Goal: Task Accomplishment & Management: Use online tool/utility

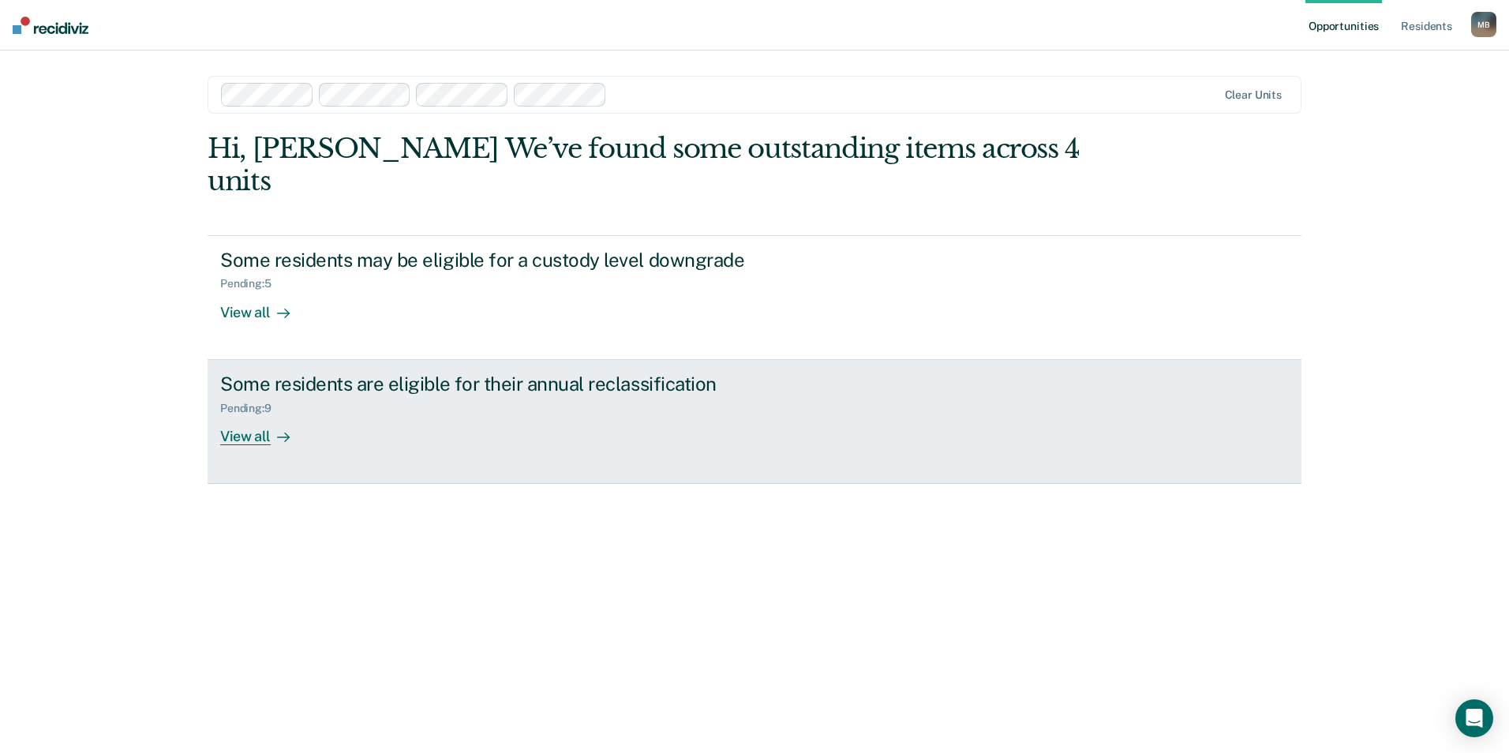
click at [309, 372] on div "Some residents are eligible for their annual reclassification" at bounding box center [497, 383] width 554 height 23
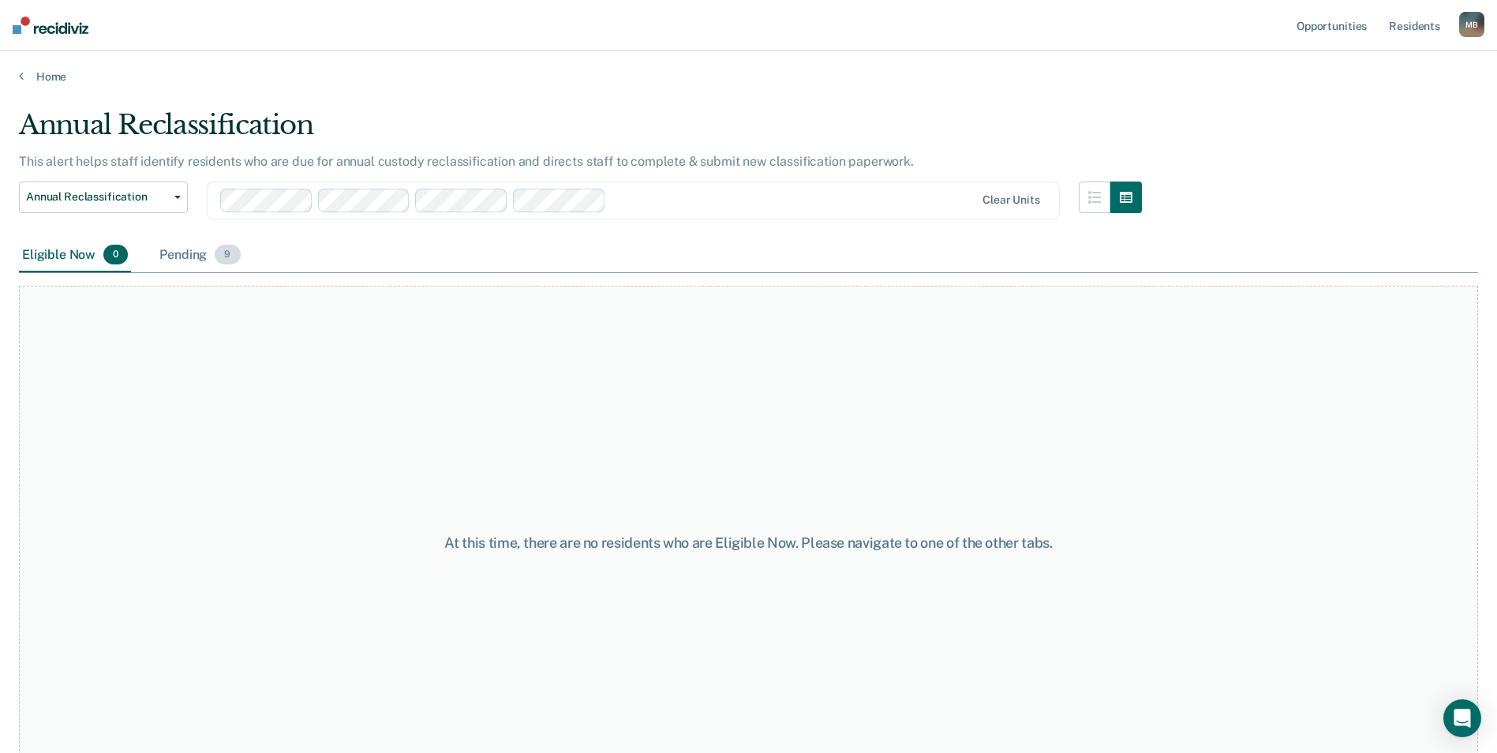
click at [182, 255] on div "Pending 9" at bounding box center [199, 255] width 87 height 35
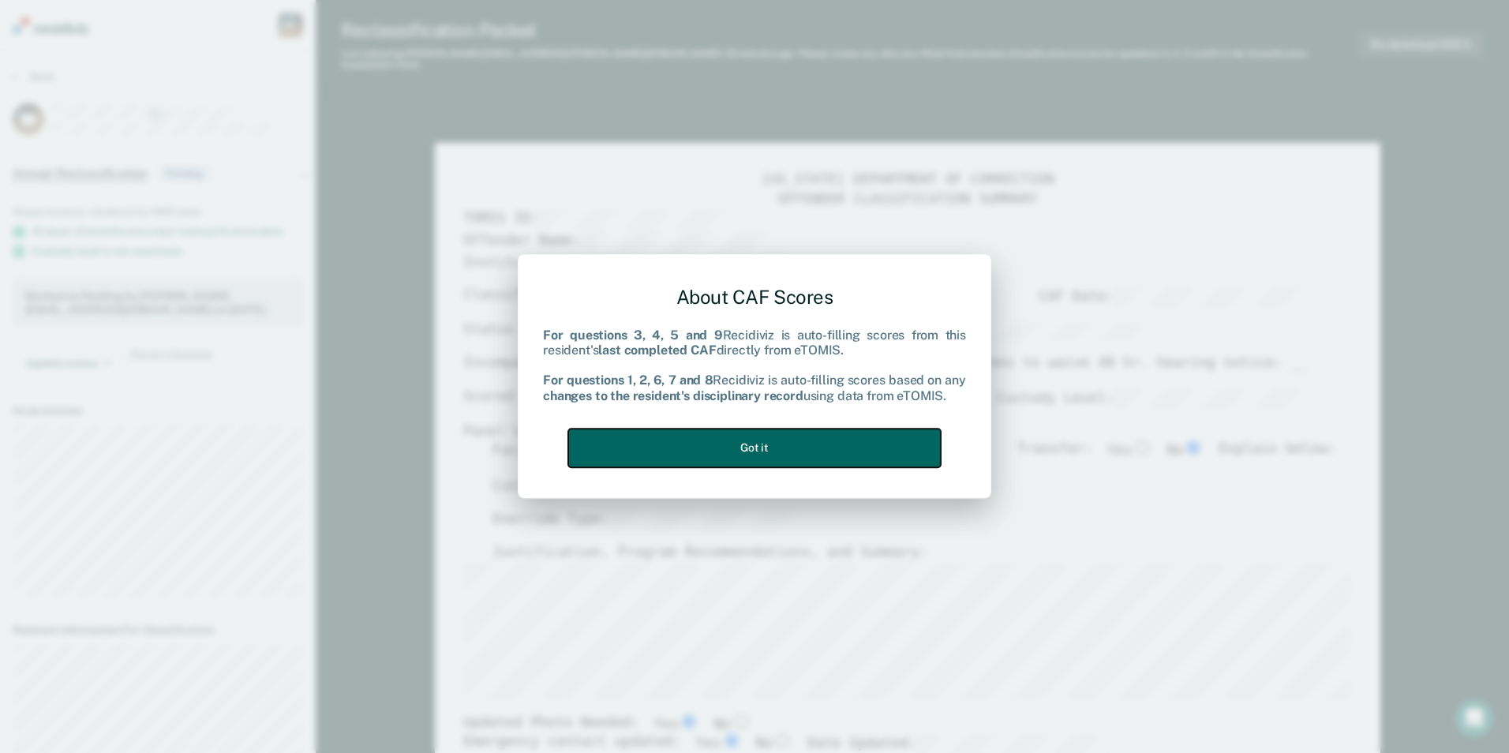
click at [749, 447] on button "Got it" at bounding box center [754, 448] width 372 height 39
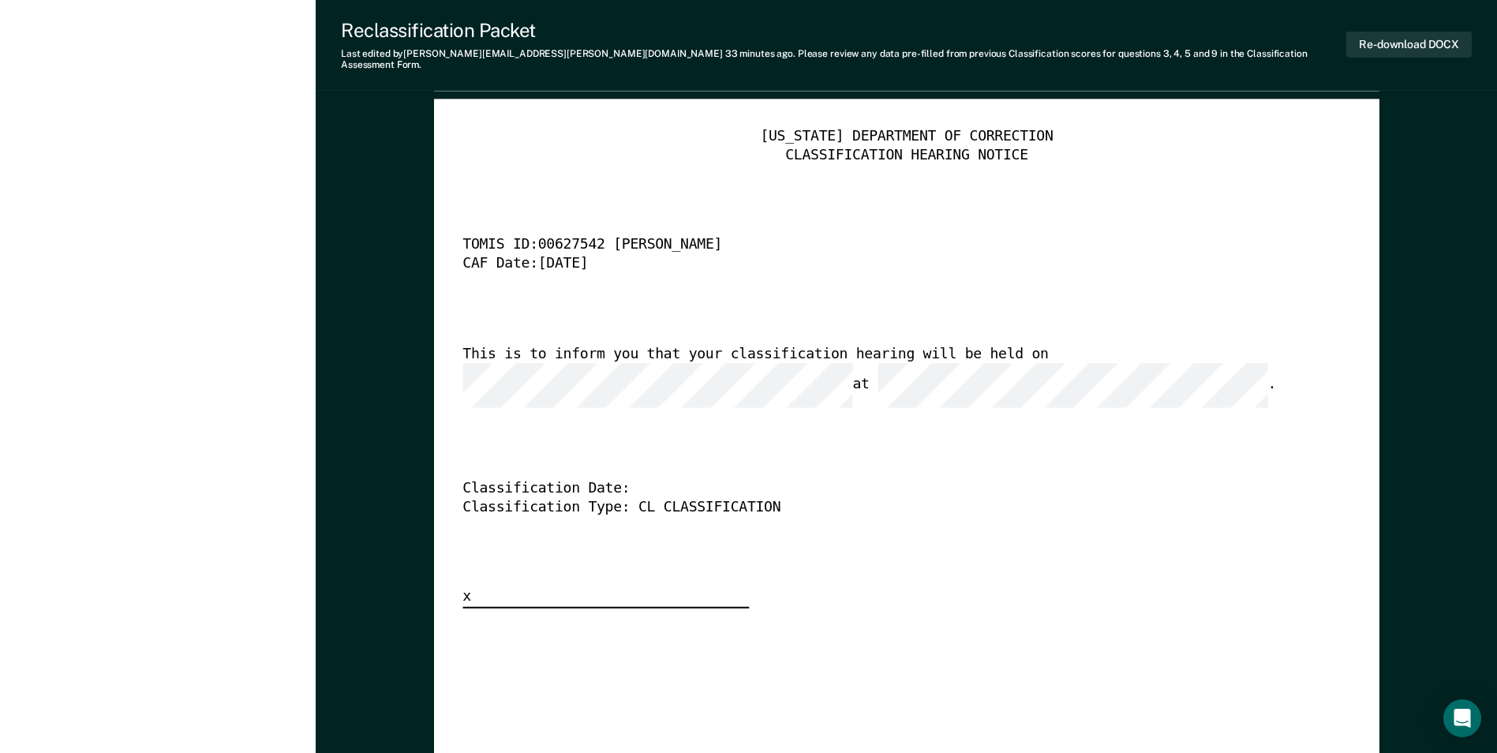
scroll to position [4478, 0]
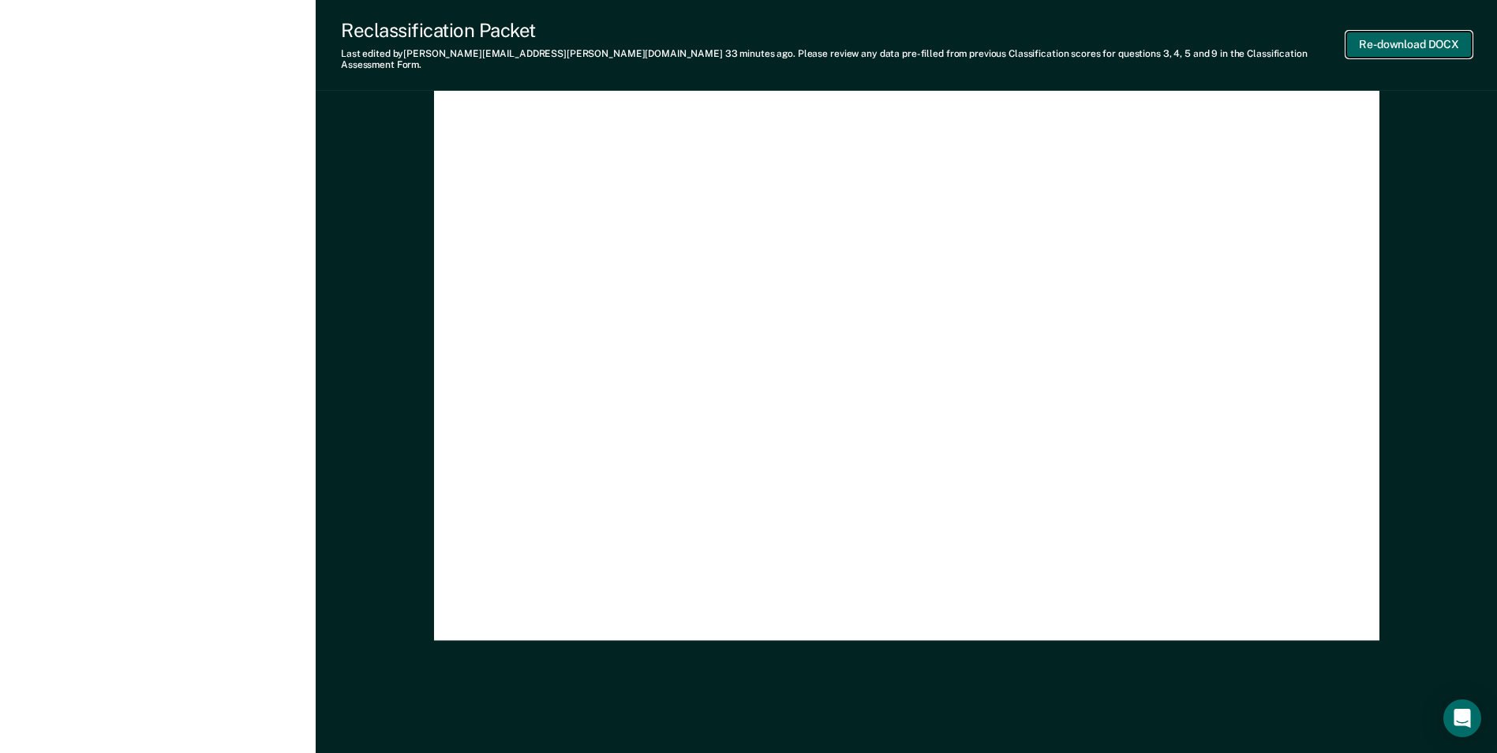
click at [1453, 41] on button "Re-download DOCX" at bounding box center [1408, 45] width 125 height 26
type textarea "x"
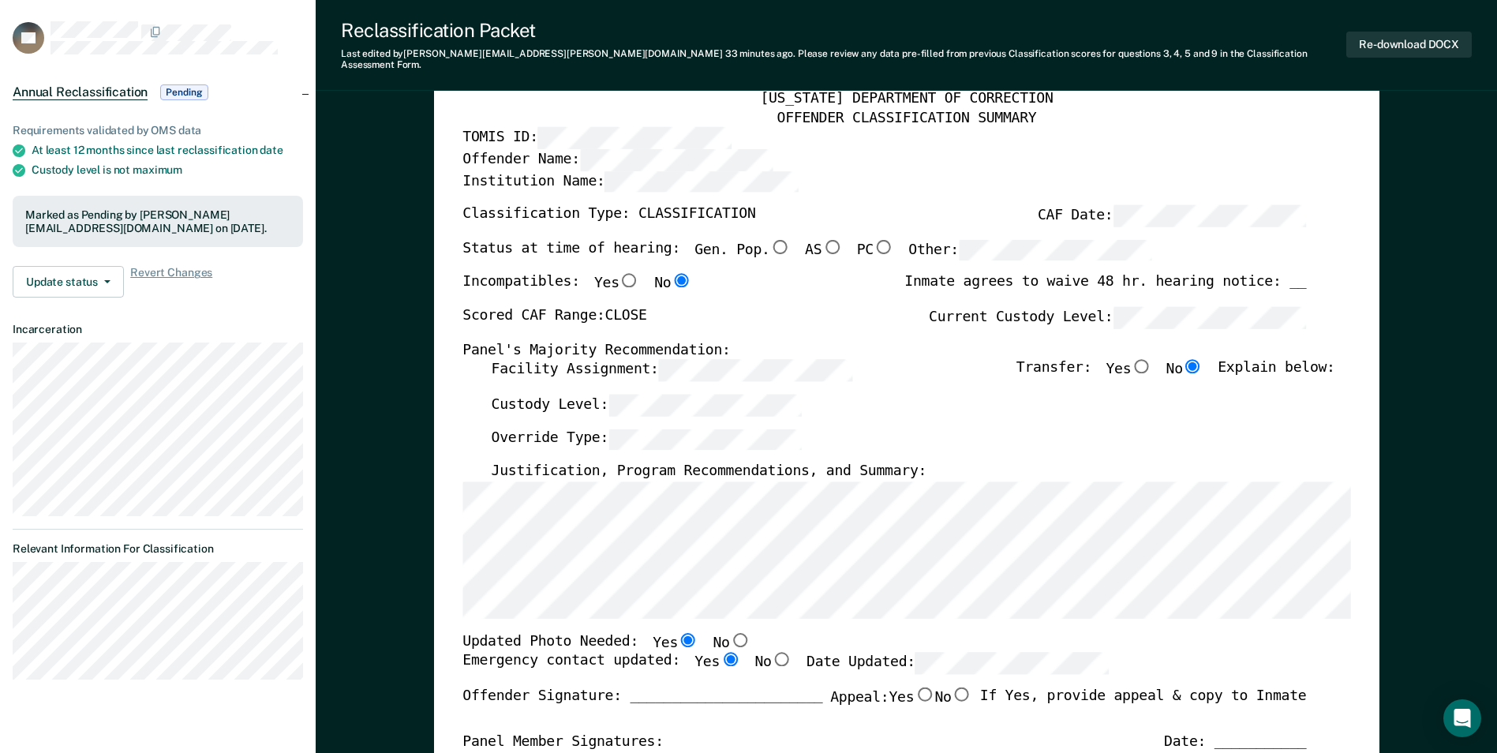
scroll to position [0, 0]
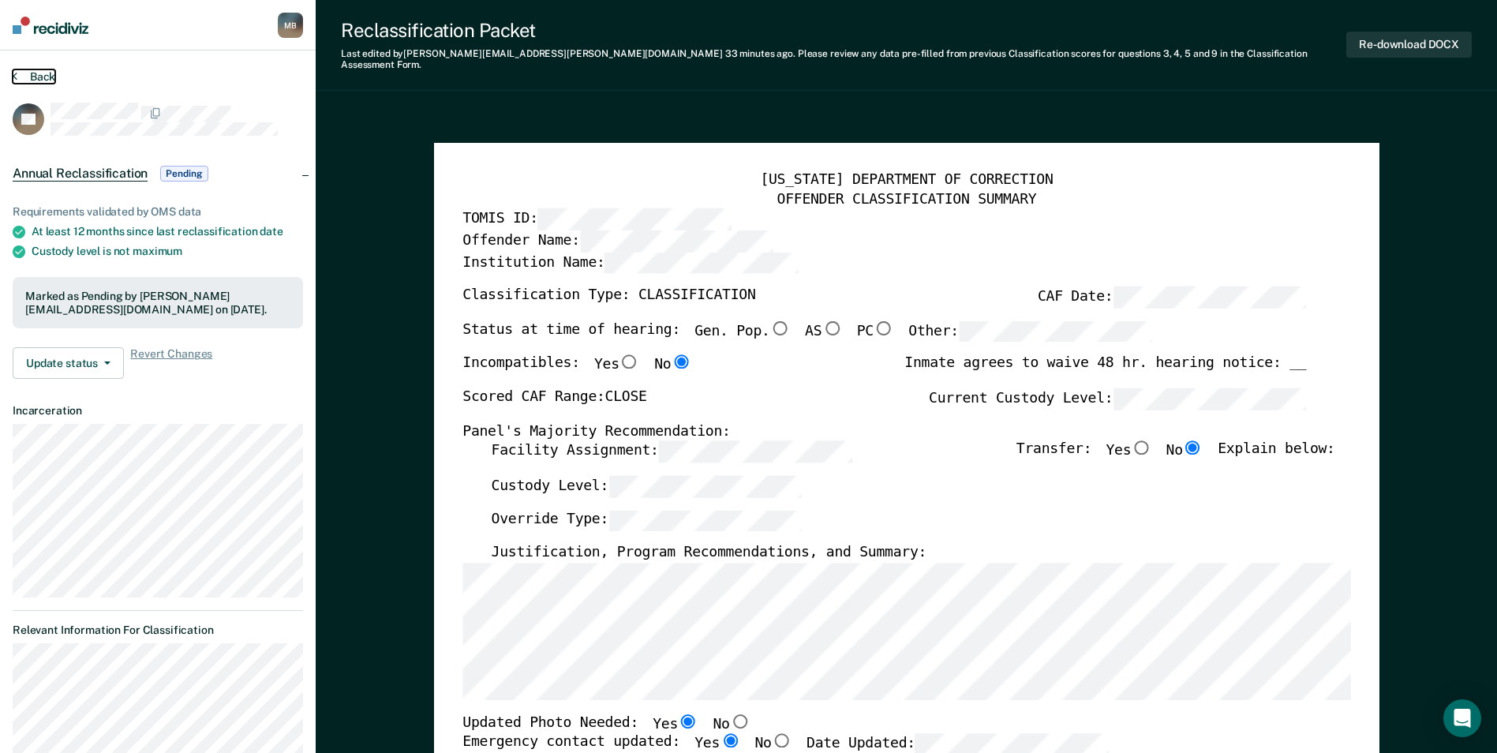
click at [42, 81] on button "Back" at bounding box center [34, 76] width 43 height 14
